Goal: Task Accomplishment & Management: Use online tool/utility

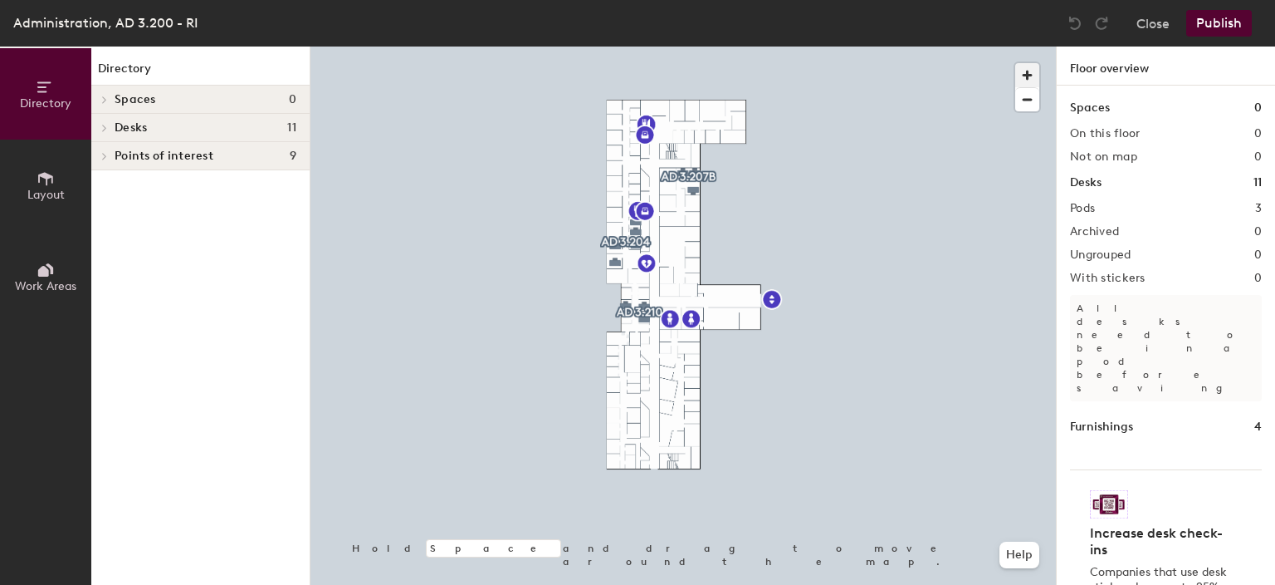
click at [1029, 81] on span "button" at bounding box center [1027, 75] width 24 height 24
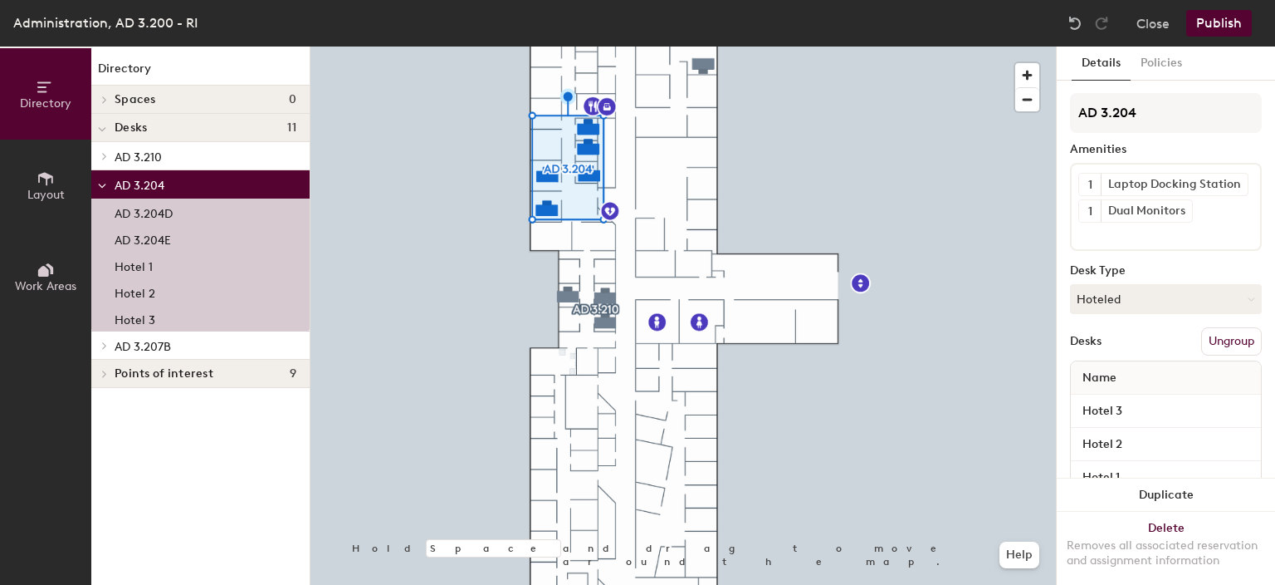
click at [133, 266] on p "Hotel 1" at bounding box center [134, 264] width 38 height 19
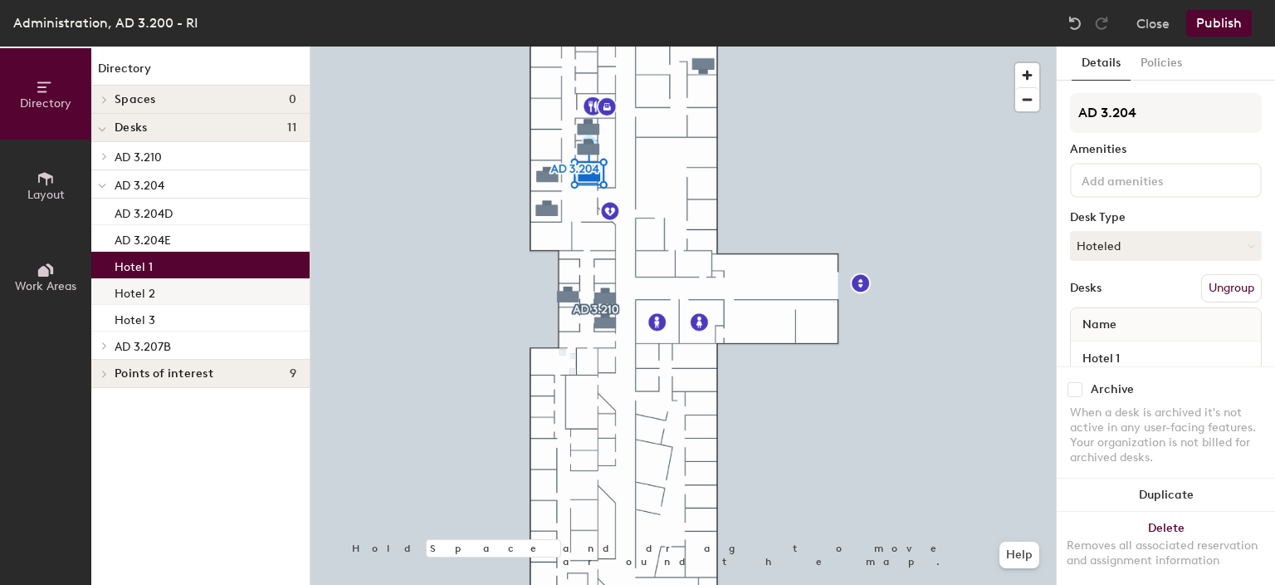
click at [131, 292] on p "Hotel 2" at bounding box center [135, 290] width 41 height 19
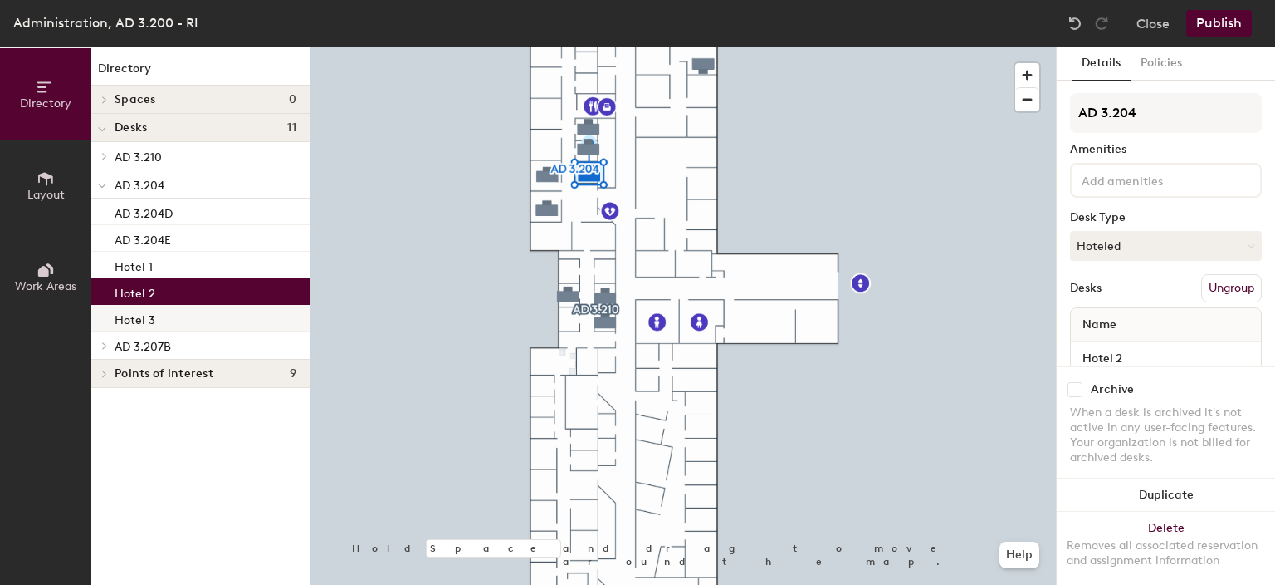
click at [135, 314] on p "Hotel 3" at bounding box center [135, 317] width 41 height 19
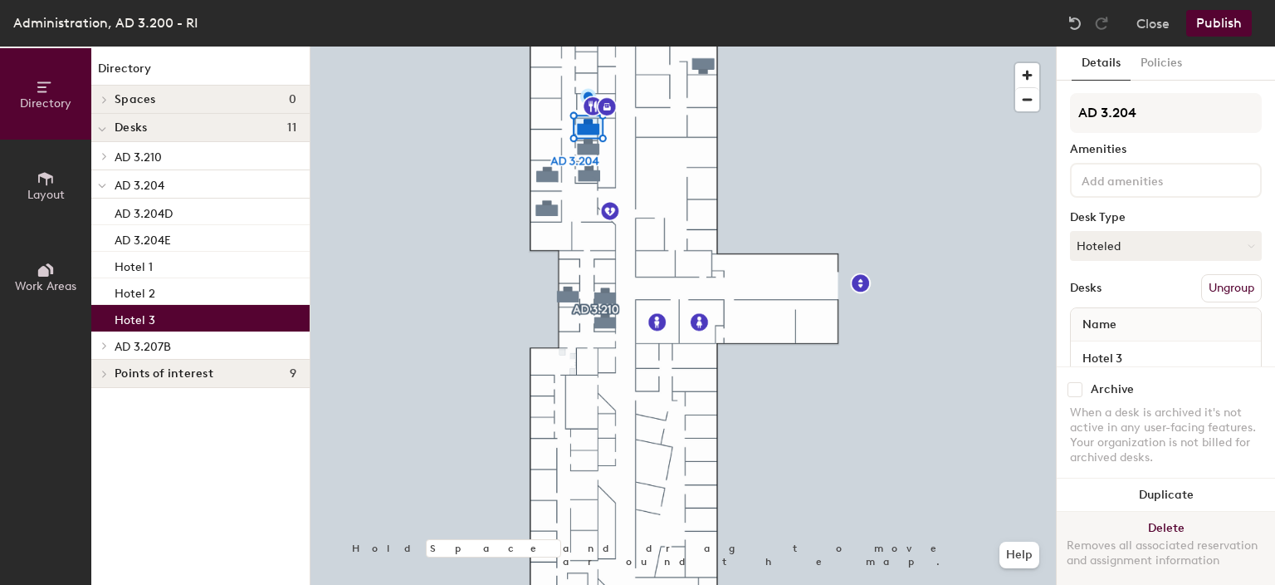
click at [1172, 523] on button "Delete Removes all associated reservation and assignment information" at bounding box center [1166, 547] width 218 height 73
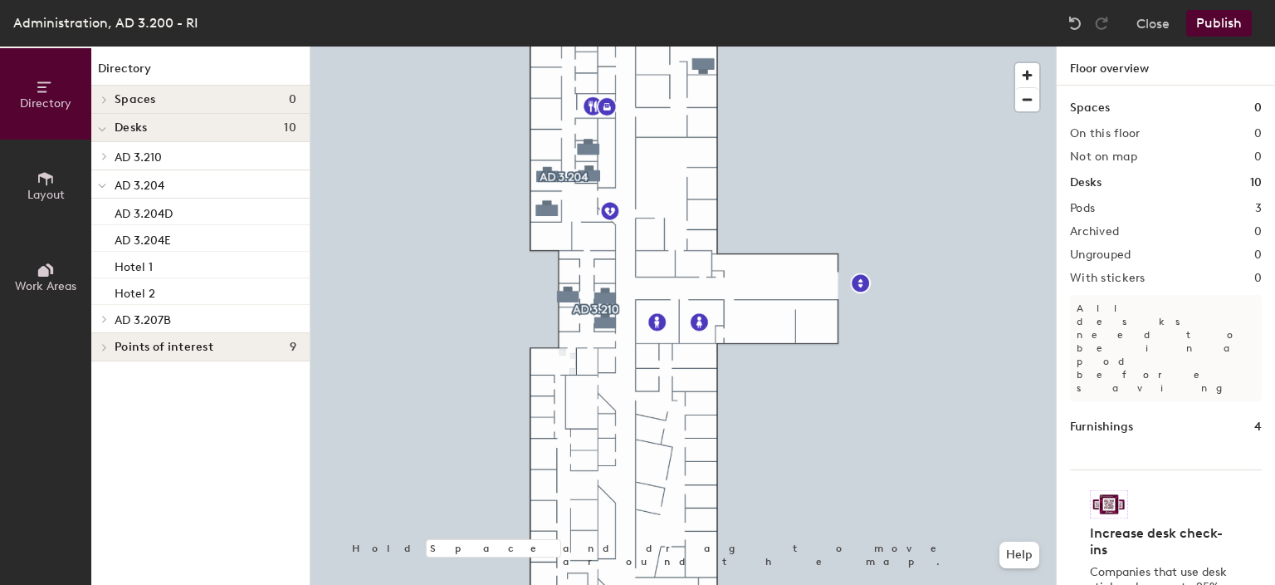
click at [1235, 17] on button "Publish" at bounding box center [1219, 23] width 66 height 27
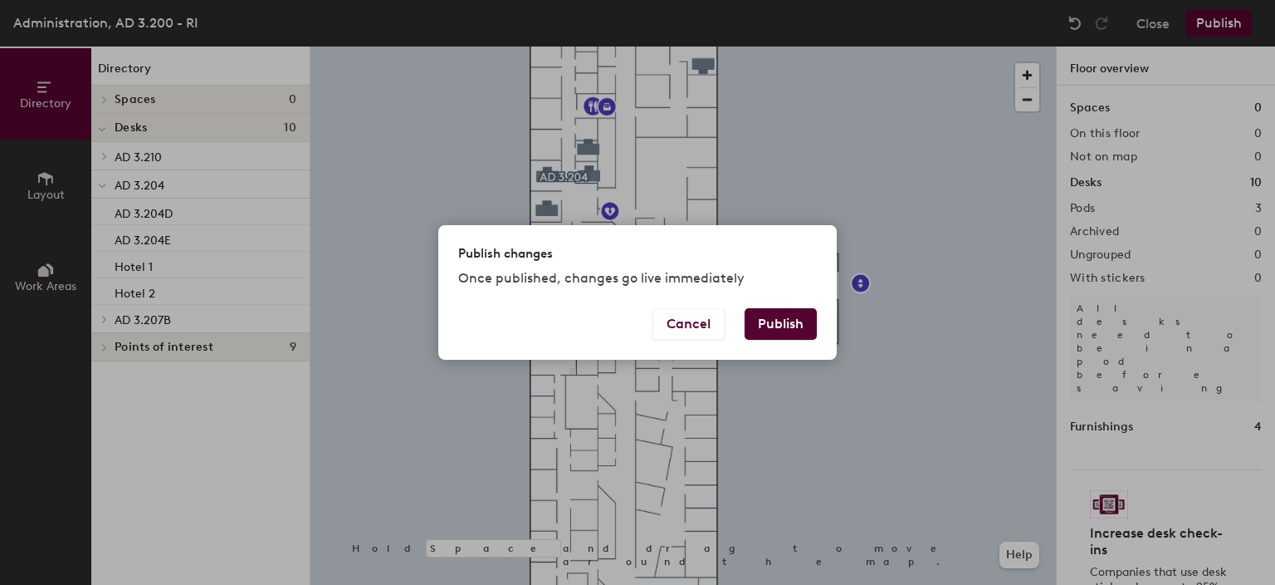
click at [771, 320] on button "Publish" at bounding box center [781, 324] width 72 height 32
